Goal: Find specific page/section: Find specific page/section

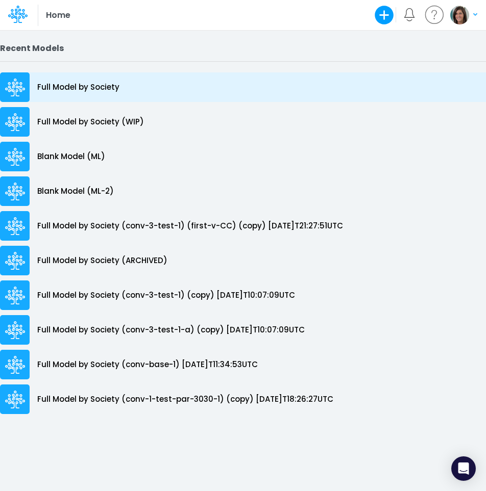
click at [100, 82] on p "Full Model by Society" at bounding box center [78, 88] width 82 height 12
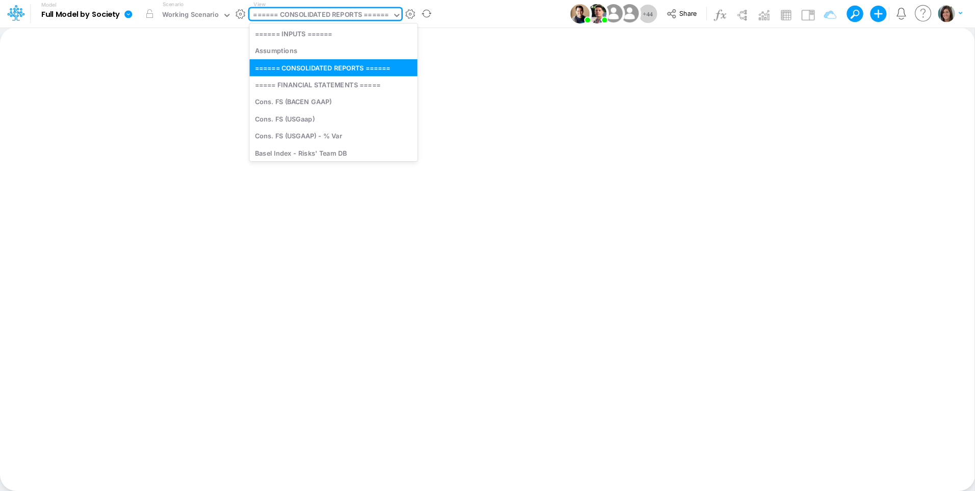
click at [337, 14] on div "====== CONSOLIDATED REPORTS ======" at bounding box center [321, 16] width 136 height 12
type input "a"
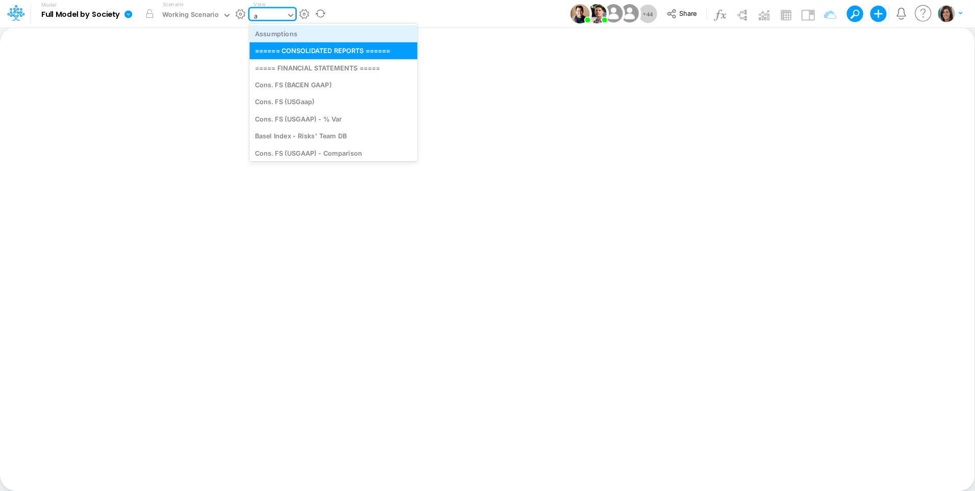
click at [361, 33] on div "Assumptions" at bounding box center [333, 33] width 168 height 17
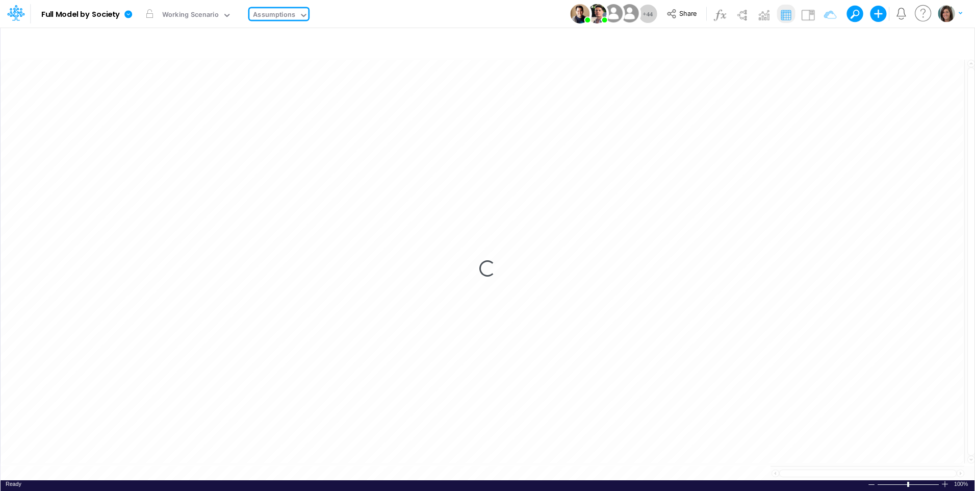
click at [131, 12] on icon at bounding box center [128, 14] width 8 height 8
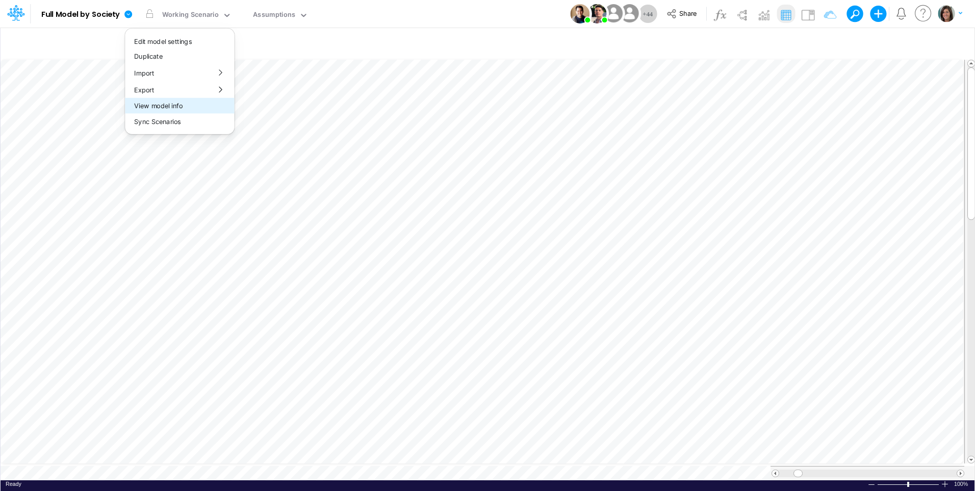
click at [211, 103] on button "View model info" at bounding box center [179, 106] width 109 height 16
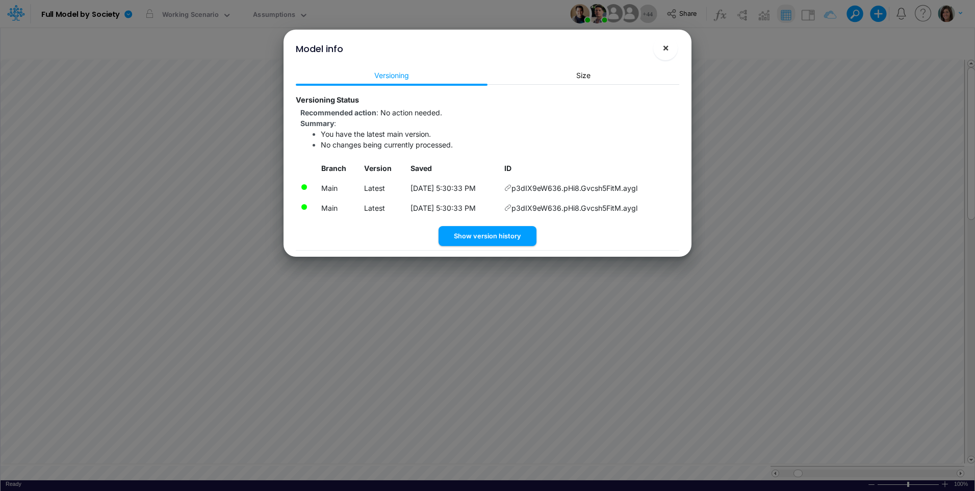
click at [485, 49] on button "×" at bounding box center [665, 48] width 24 height 24
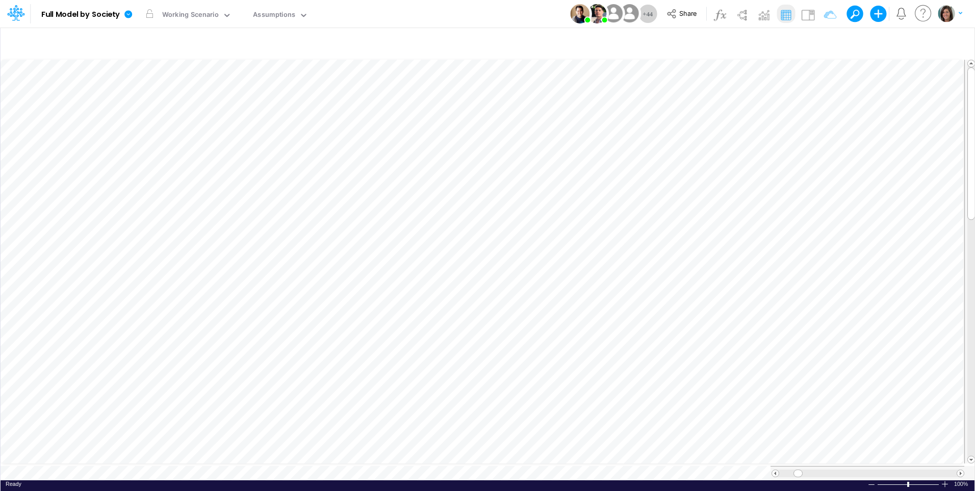
scroll to position [5, 1]
click at [485, 13] on button at bounding box center [851, 13] width 9 height 9
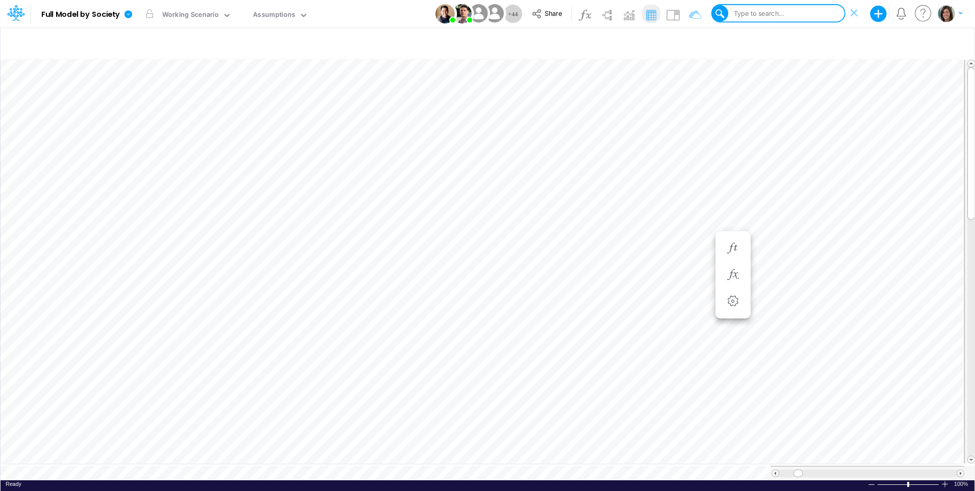
click at [485, 14] on div "Type to search..." at bounding box center [758, 14] width 53 height 10
click at [485, 9] on div "Type to search..." at bounding box center [758, 14] width 53 height 10
paste input "Marketing Discounts / Acquisition"
type input "Marketing Discounts / Acquisition"
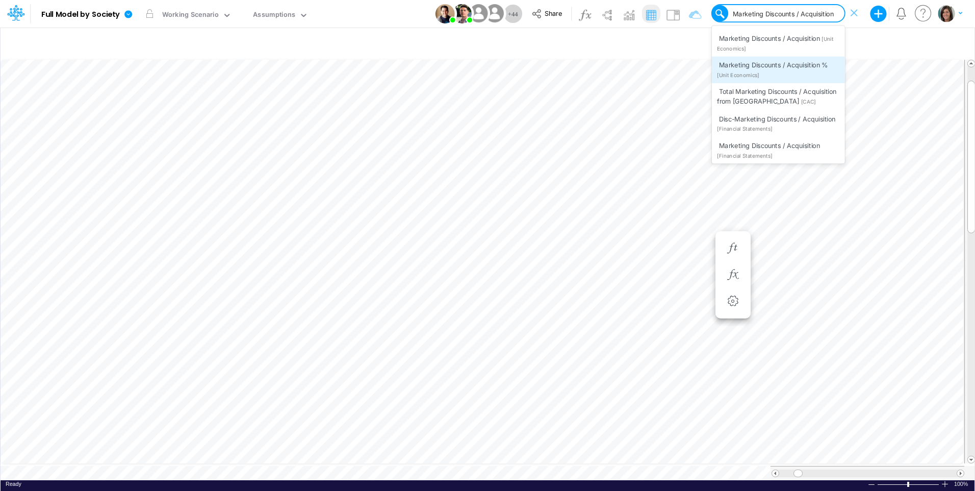
scroll to position [89, 0]
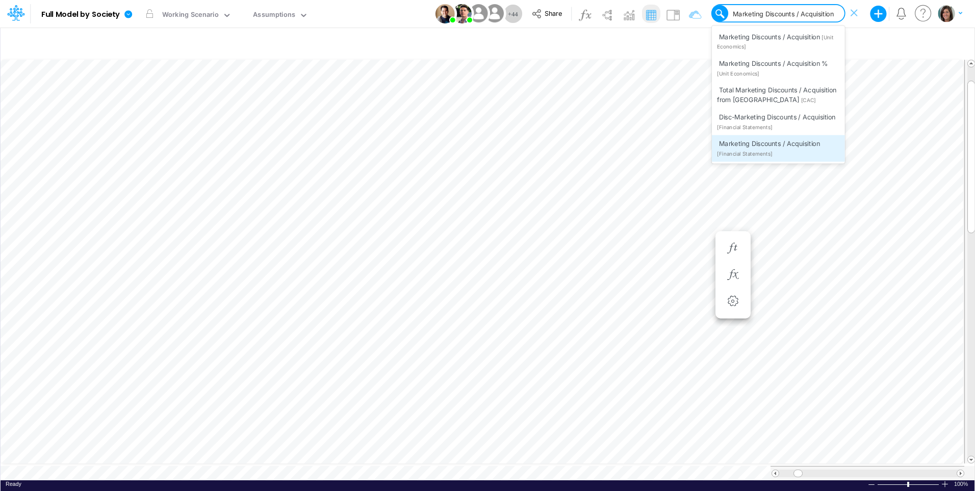
click at [485, 146] on span "Marketing Discounts / Acquisition" at bounding box center [769, 143] width 101 height 8
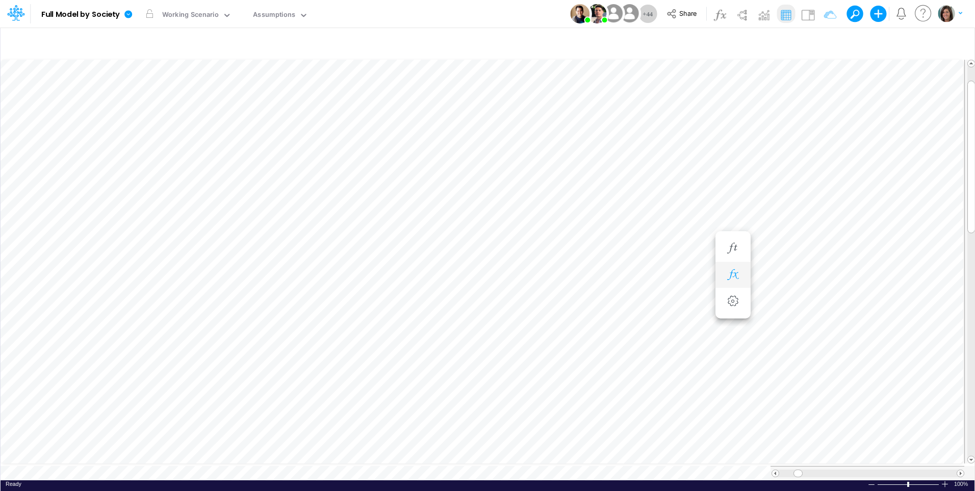
click at [485, 272] on icon "button" at bounding box center [732, 274] width 15 height 11
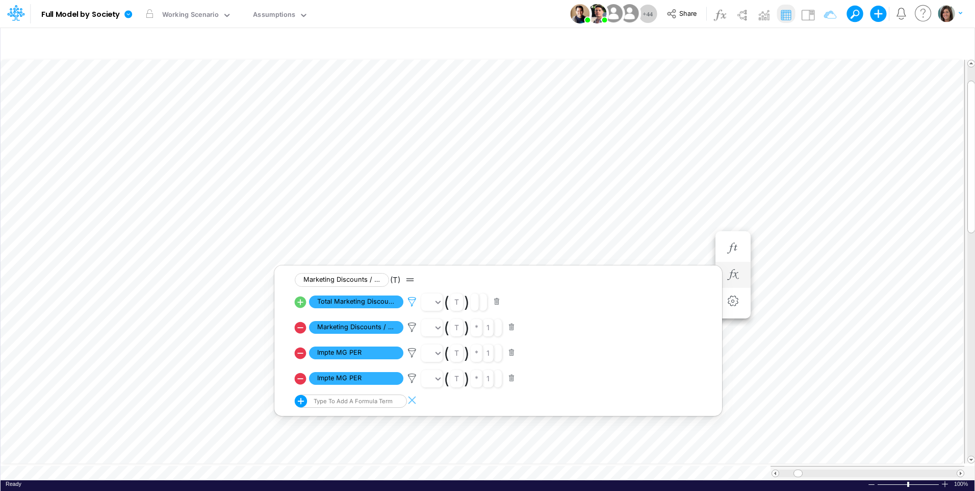
click at [412, 302] on icon at bounding box center [411, 301] width 15 height 11
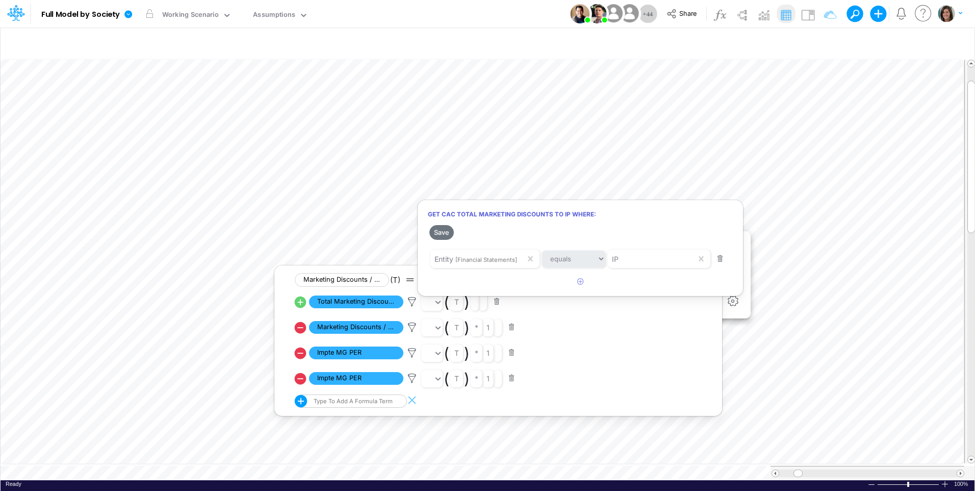
click at [300, 301] on div at bounding box center [487, 248] width 975 height 486
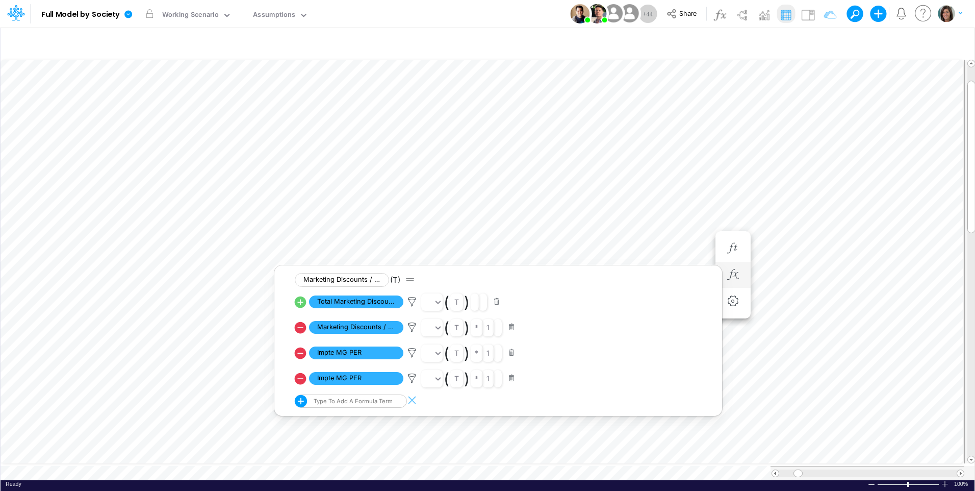
click at [300, 302] on icon at bounding box center [301, 302] width 12 height 12
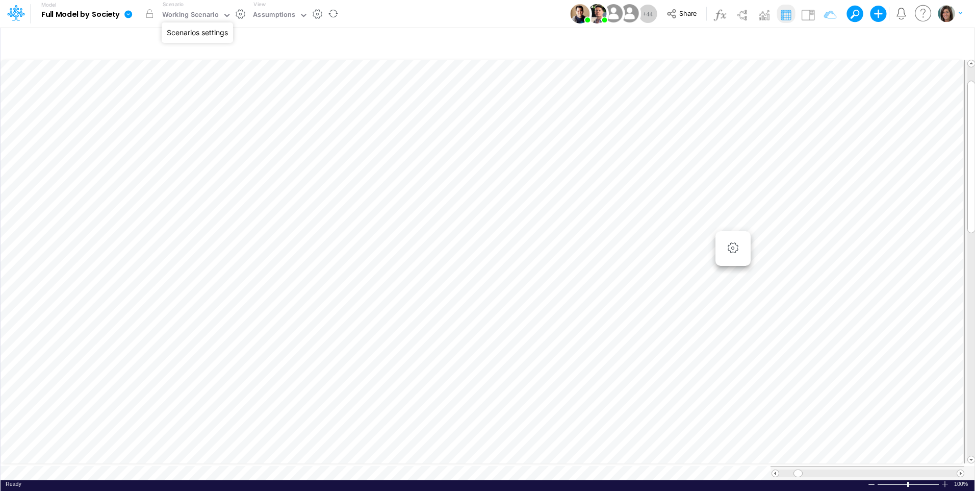
click at [238, 13] on button "button" at bounding box center [240, 14] width 11 height 11
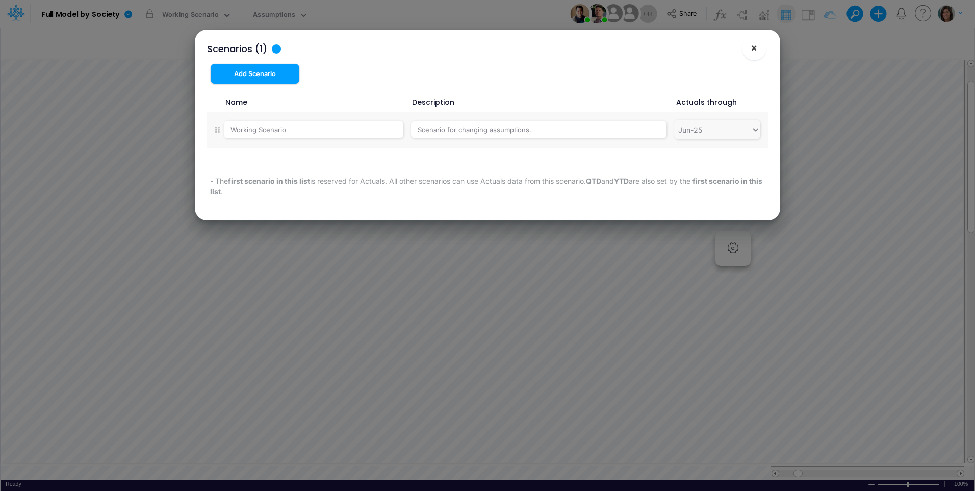
click at [485, 47] on span "×" at bounding box center [754, 47] width 7 height 12
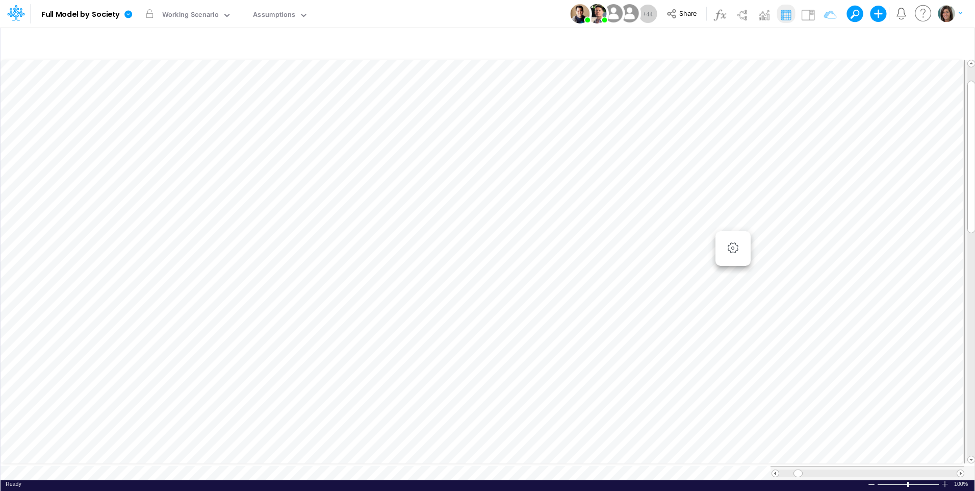
click at [485, 9] on div "Model Full Model by Society Edit model settings Duplicate Import QuickBooks Qui…" at bounding box center [488, 14] width 878 height 28
